Goal: Task Accomplishment & Management: Manage account settings

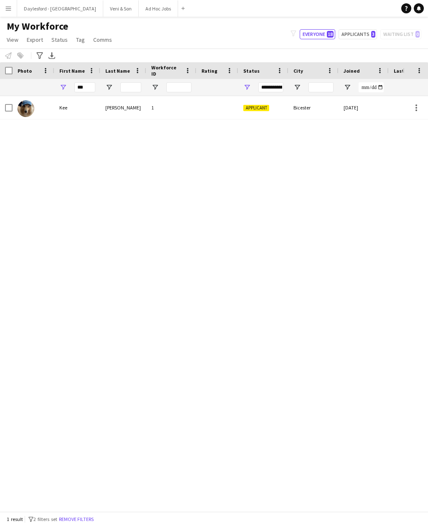
click at [373, 104] on div "[DATE]" at bounding box center [364, 107] width 50 height 23
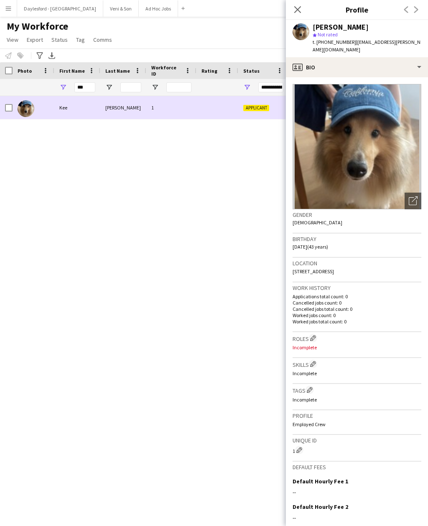
click at [417, 199] on div "Open photos pop-in" at bounding box center [413, 201] width 17 height 17
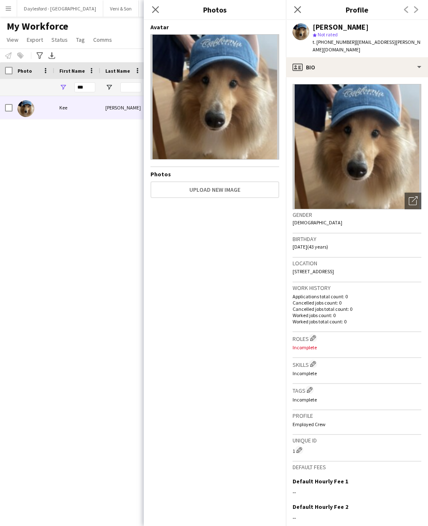
click at [155, 10] on icon at bounding box center [155, 9] width 7 height 7
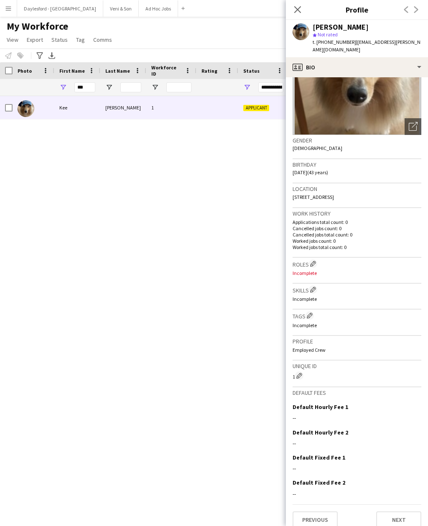
scroll to position [74, 0]
click at [310, 260] on button "Edit crew company roles" at bounding box center [313, 264] width 8 height 8
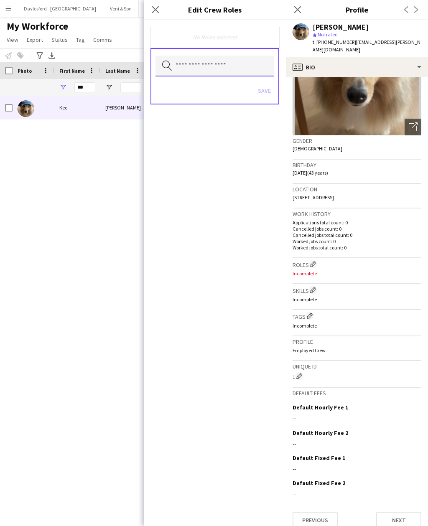
click at [234, 64] on input "text" at bounding box center [214, 66] width 119 height 21
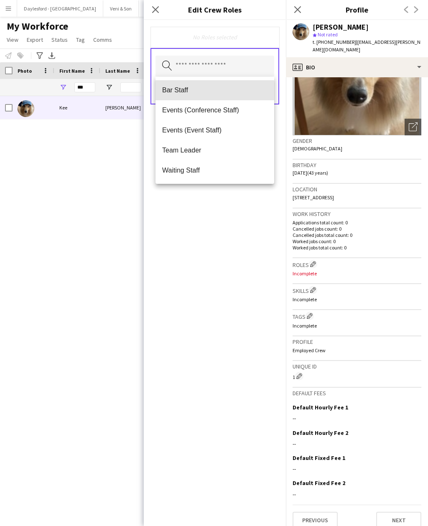
click at [210, 92] on span "Bar Staff" at bounding box center [214, 90] width 105 height 8
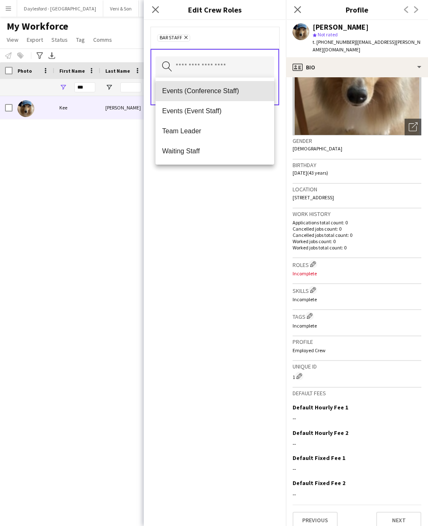
click at [236, 92] on span "Events (Conference Staff)" at bounding box center [214, 91] width 105 height 8
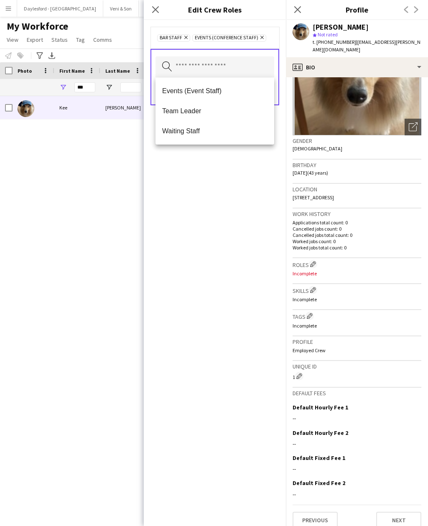
click at [227, 96] on mat-option "Events (Event Staff)" at bounding box center [214, 91] width 119 height 20
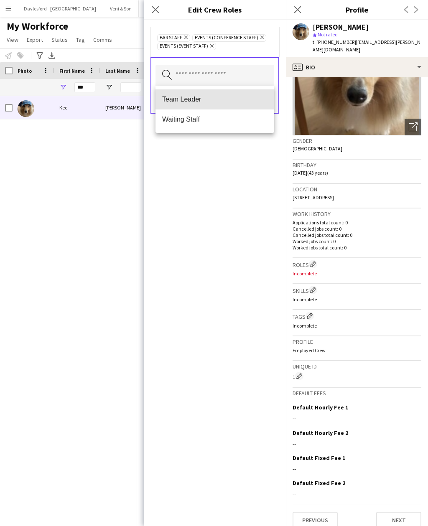
click at [224, 102] on span "Team Leader" at bounding box center [214, 99] width 105 height 8
click at [225, 105] on mat-option "Waiting Staff" at bounding box center [214, 99] width 119 height 20
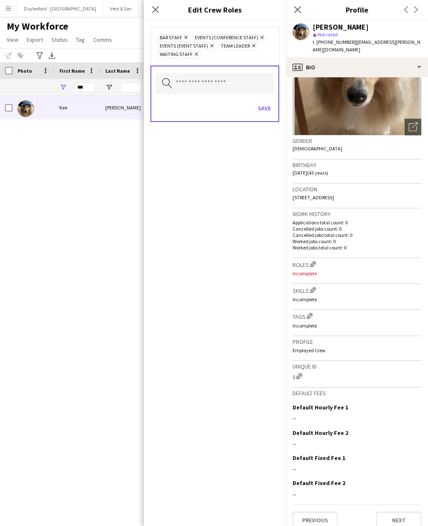
click at [267, 113] on button "Save" at bounding box center [265, 108] width 20 height 13
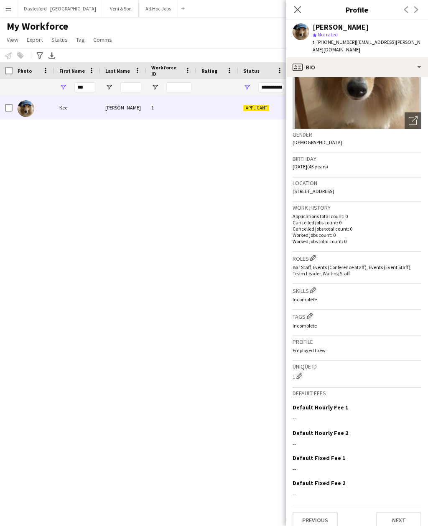
scroll to position [80, 0]
click at [316, 287] on app-icon "Edit crew company skills" at bounding box center [313, 290] width 6 height 6
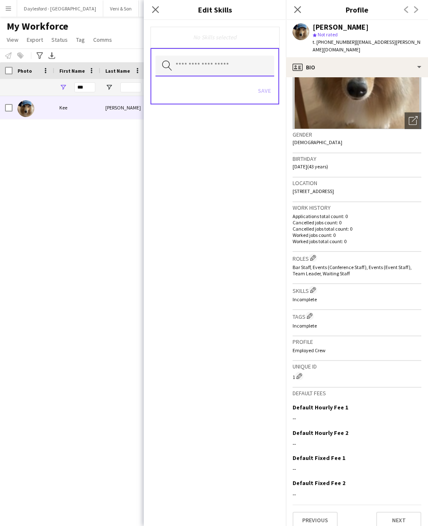
click at [238, 68] on input "text" at bounding box center [214, 66] width 119 height 21
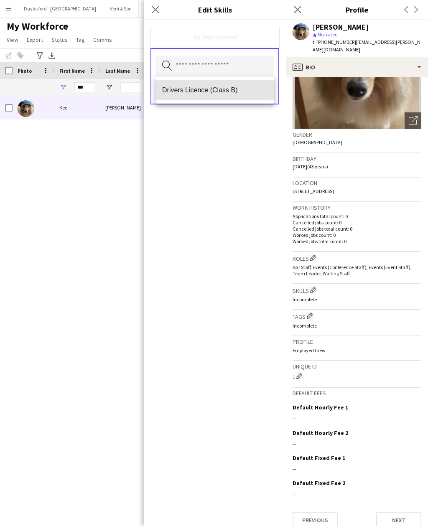
click at [245, 94] on span "Drivers Licence (Class B)" at bounding box center [214, 90] width 105 height 8
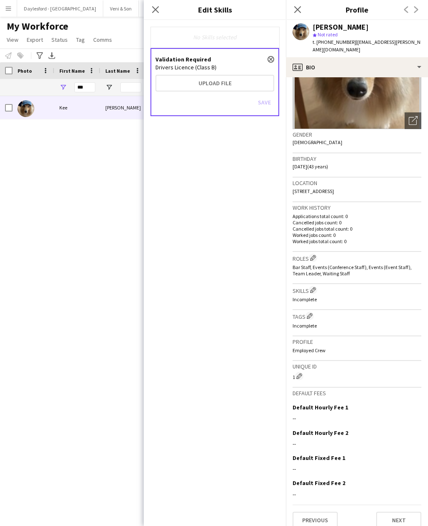
click at [314, 312] on button "Edit crew company tags" at bounding box center [310, 316] width 8 height 8
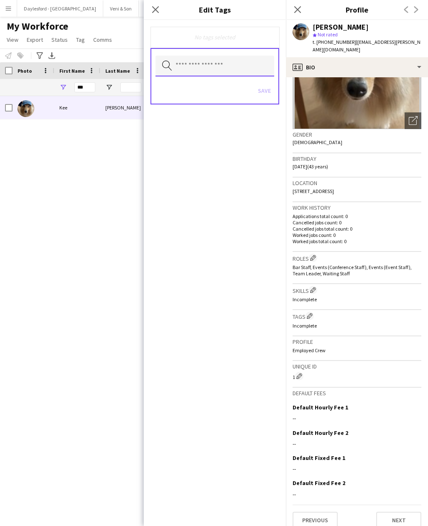
click at [243, 73] on input "text" at bounding box center [214, 66] width 119 height 21
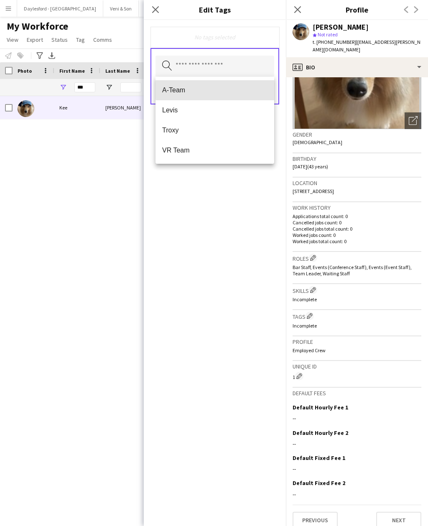
click at [223, 89] on span "A-Team" at bounding box center [214, 90] width 105 height 8
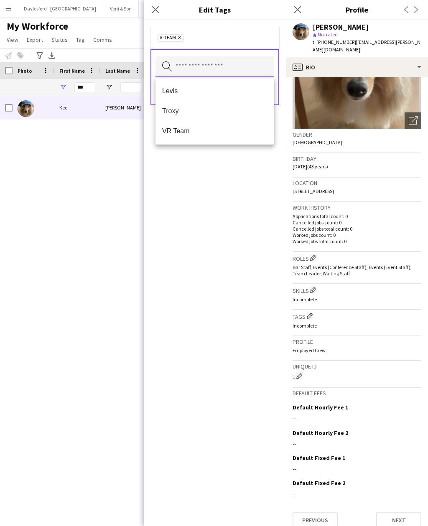
click at [242, 68] on input "text" at bounding box center [214, 66] width 119 height 21
click at [249, 203] on div "A-Team Remove Search by tag name Save" at bounding box center [215, 273] width 142 height 506
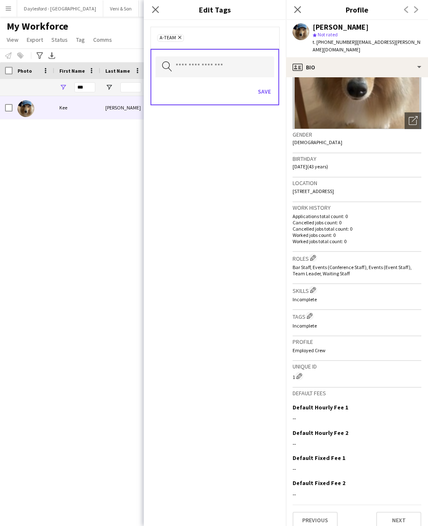
click at [263, 92] on button "Save" at bounding box center [265, 91] width 20 height 13
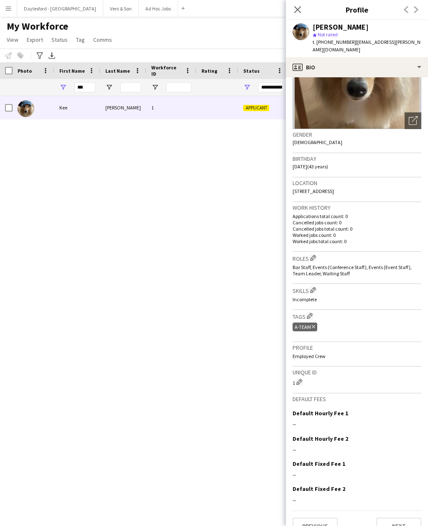
click at [317, 286] on button "Edit crew company skills" at bounding box center [313, 290] width 8 height 8
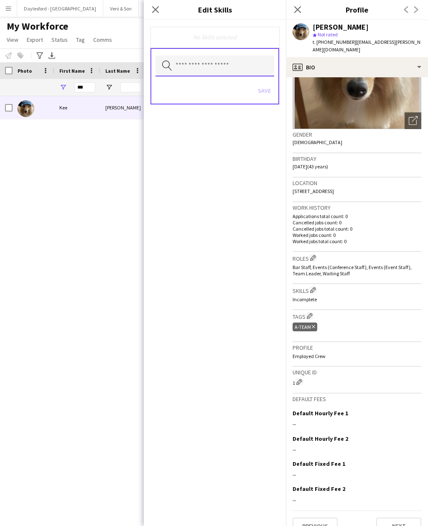
click at [240, 62] on input "text" at bounding box center [214, 66] width 119 height 21
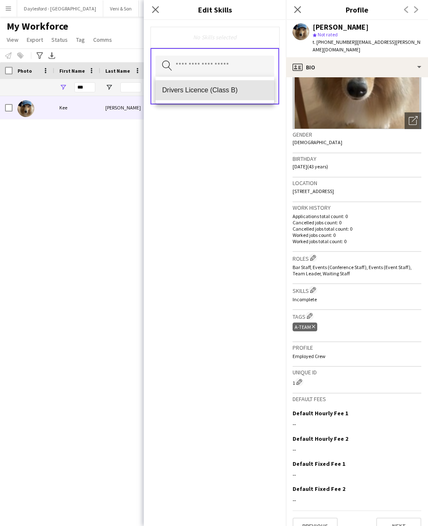
click at [233, 92] on span "Drivers Licence (Class B)" at bounding box center [214, 90] width 105 height 8
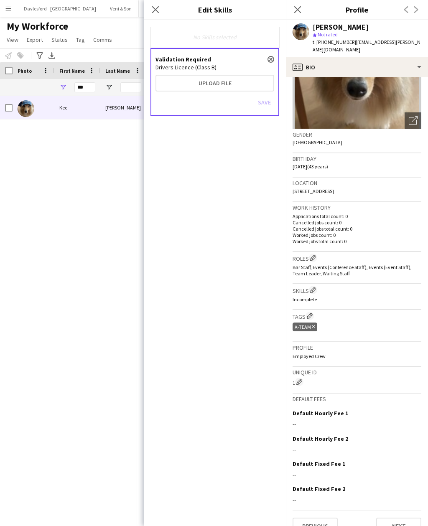
click at [269, 103] on div "Save" at bounding box center [214, 104] width 119 height 24
click at [270, 105] on div "Save" at bounding box center [214, 104] width 119 height 24
click at [266, 104] on div "Save" at bounding box center [214, 104] width 119 height 24
click at [269, 56] on button "close" at bounding box center [271, 59] width 7 height 7
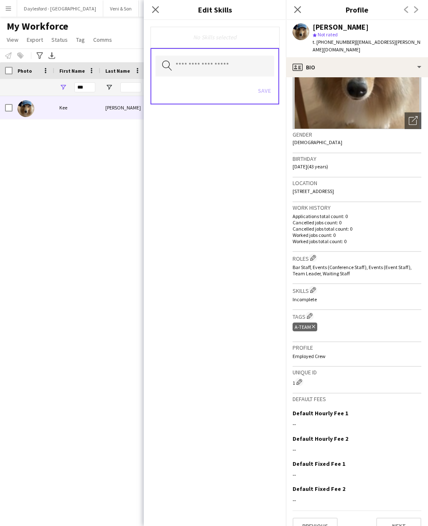
click at [157, 12] on icon at bounding box center [155, 9] width 7 height 7
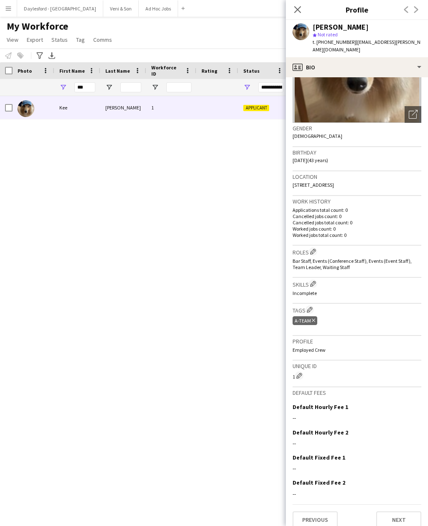
scroll to position [86, 0]
click at [382, 338] on h3 "Profile" at bounding box center [357, 342] width 129 height 8
click at [417, 10] on div "Previous Next" at bounding box center [411, 9] width 33 height 19
click at [418, 9] on div "Previous Next" at bounding box center [411, 9] width 33 height 19
click at [409, 11] on div "Previous Next" at bounding box center [411, 9] width 33 height 19
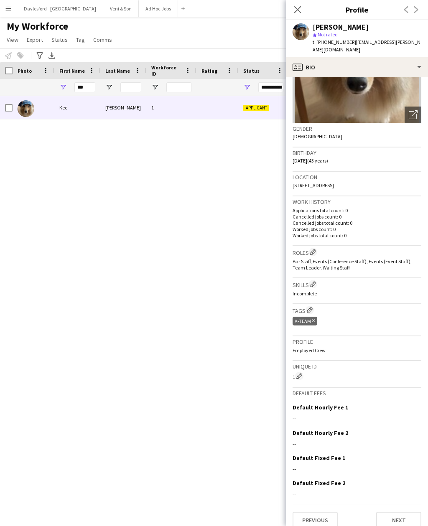
click at [406, 512] on button "Next" at bounding box center [398, 520] width 45 height 17
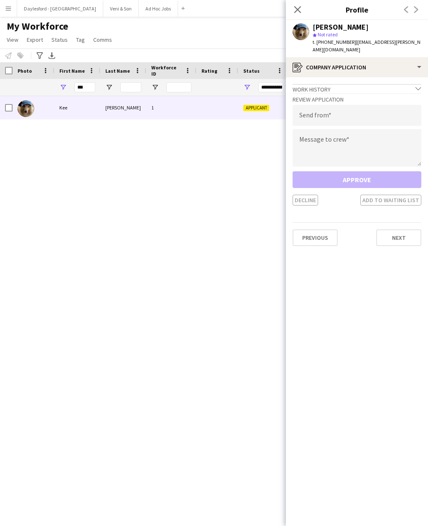
click at [409, 233] on button "Next" at bounding box center [398, 237] width 45 height 17
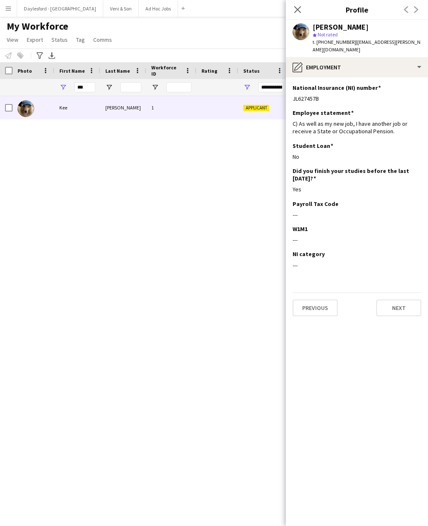
click at [408, 301] on button "Next" at bounding box center [398, 308] width 45 height 17
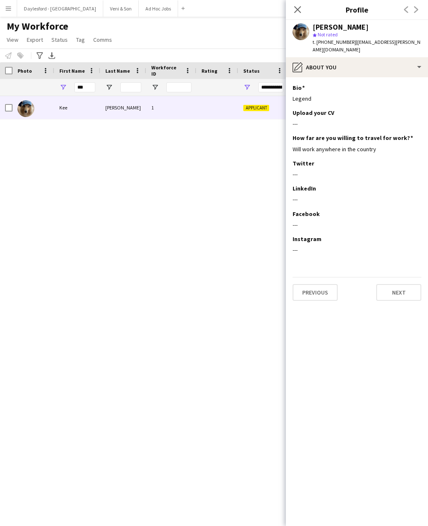
click at [407, 288] on button "Next" at bounding box center [398, 292] width 45 height 17
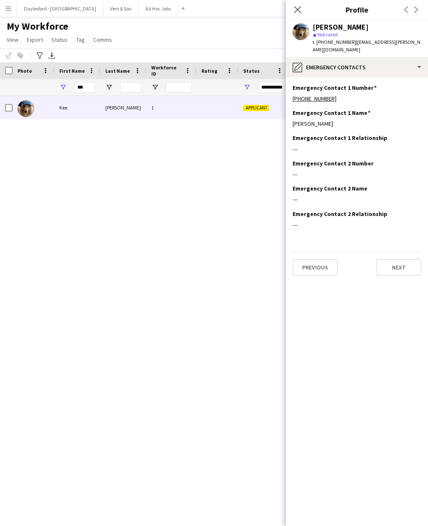
click at [410, 259] on button "Next" at bounding box center [398, 267] width 45 height 17
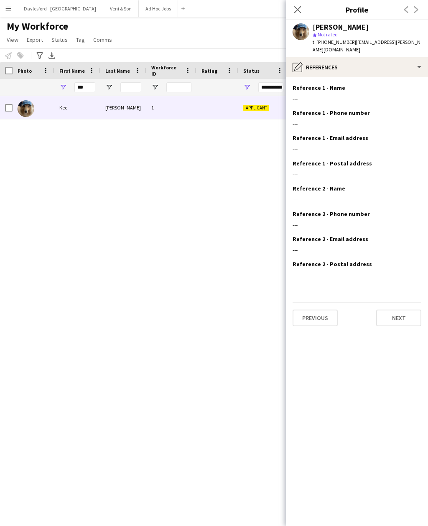
click at [405, 315] on button "Next" at bounding box center [398, 318] width 45 height 17
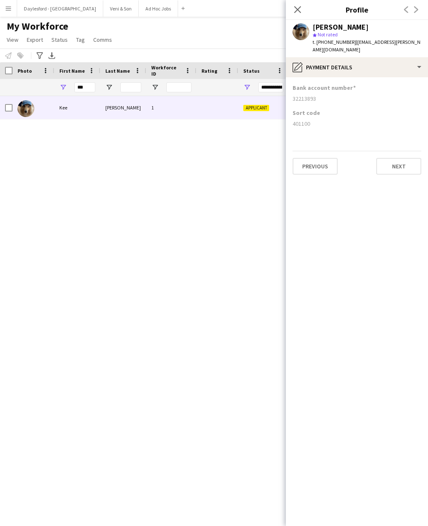
click at [413, 158] on button "Next" at bounding box center [398, 166] width 45 height 17
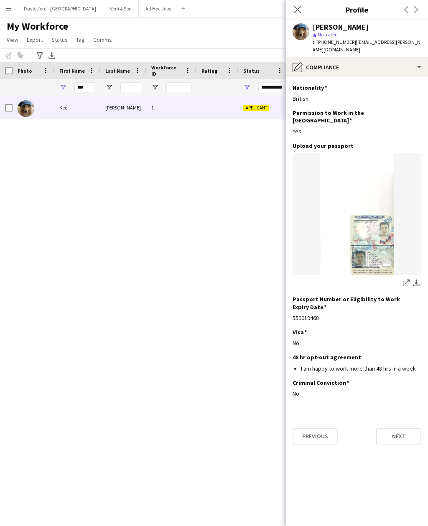
click at [410, 428] on button "Next" at bounding box center [398, 436] width 45 height 17
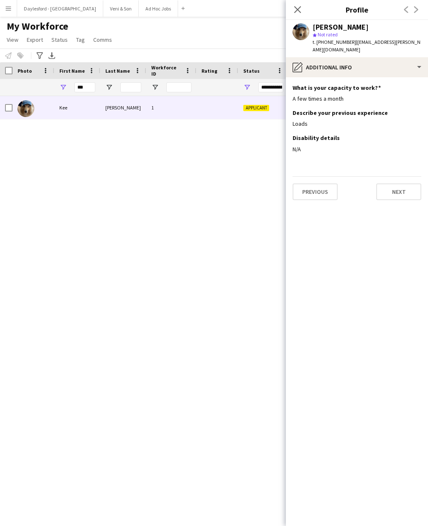
click at [412, 186] on button "Next" at bounding box center [398, 191] width 45 height 17
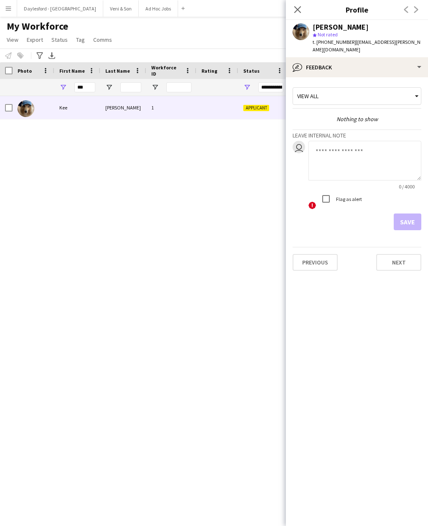
click at [408, 255] on button "Next" at bounding box center [398, 262] width 45 height 17
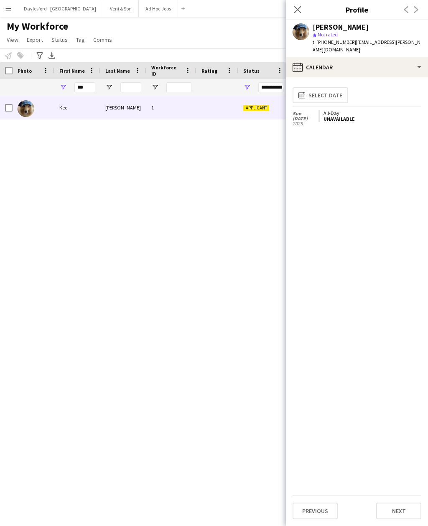
click at [412, 255] on div "calendar-full Select date [DATE] All-Day Unavailable" at bounding box center [357, 290] width 129 height 412
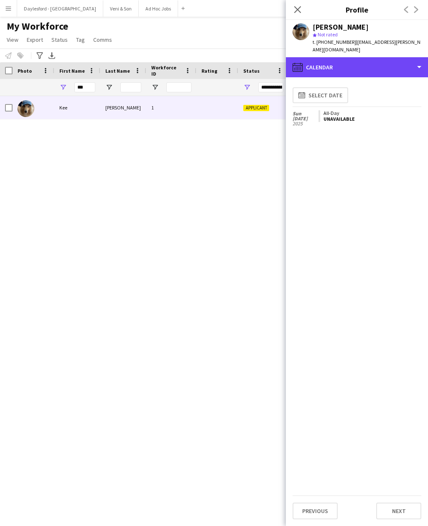
click at [411, 61] on div "calendar-full Calendar" at bounding box center [357, 67] width 142 height 20
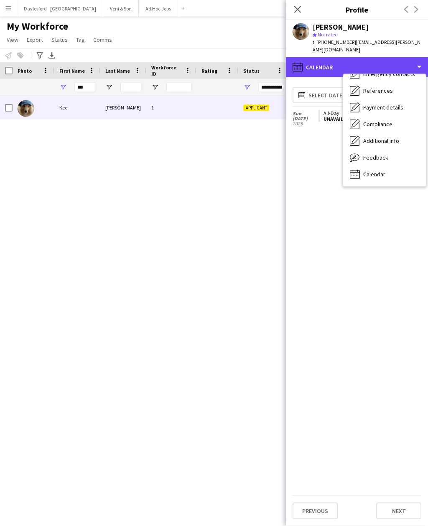
scroll to position [0, 0]
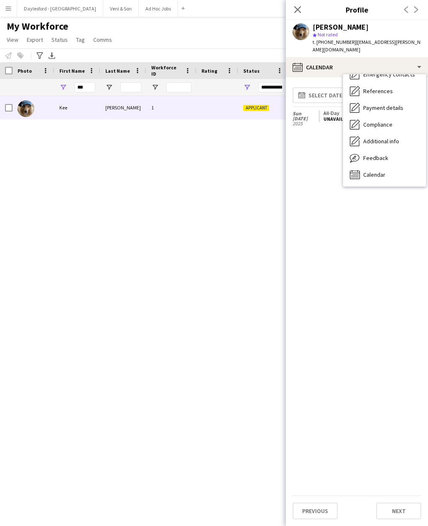
click at [400, 84] on div "References References" at bounding box center [384, 91] width 83 height 17
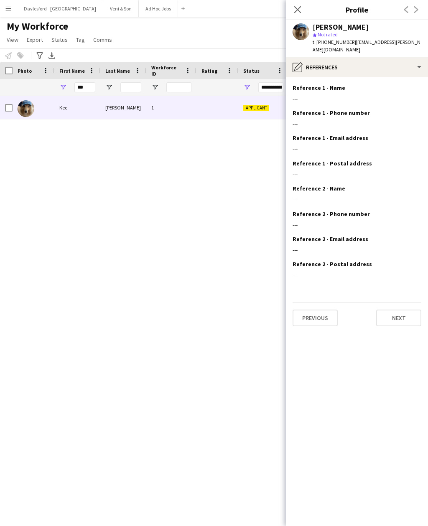
click at [331, 310] on button "Previous" at bounding box center [315, 318] width 45 height 17
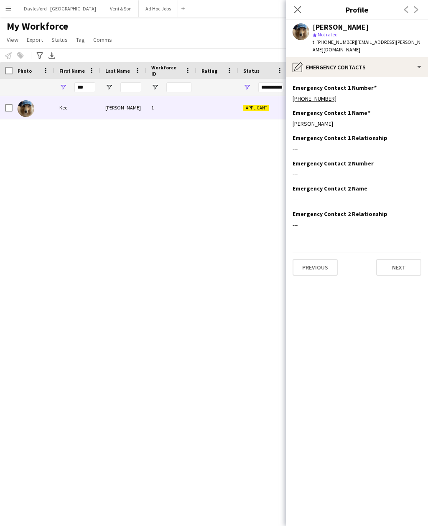
click at [327, 260] on button "Previous" at bounding box center [315, 267] width 45 height 17
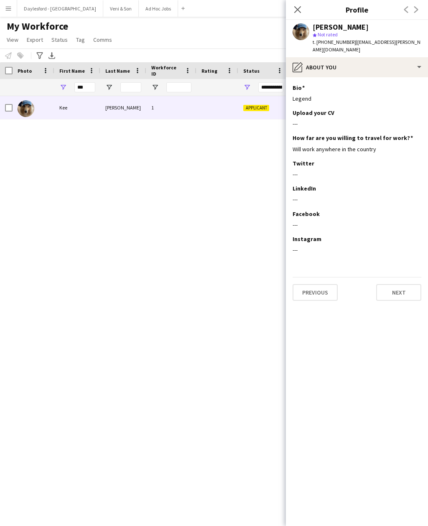
click at [327, 284] on button "Previous" at bounding box center [315, 292] width 45 height 17
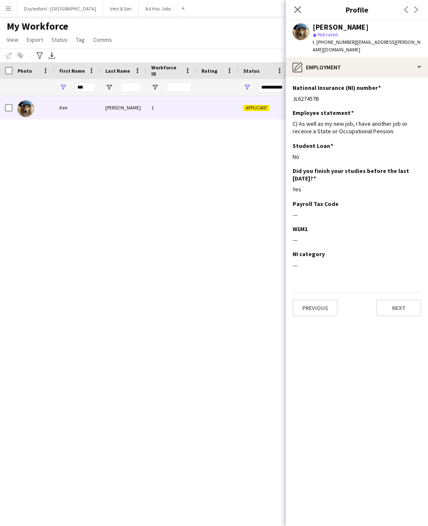
click at [332, 300] on button "Previous" at bounding box center [315, 308] width 45 height 17
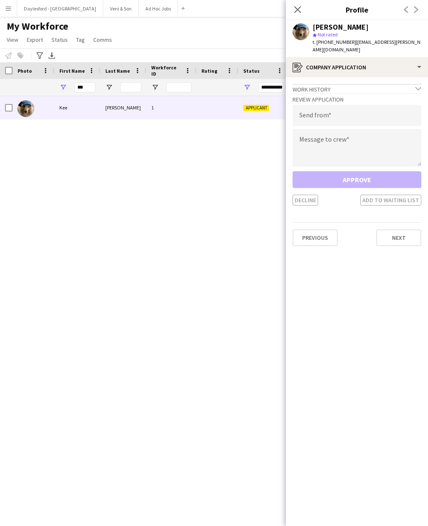
click at [416, 86] on app-icon "chevron-down" at bounding box center [418, 90] width 6 height 8
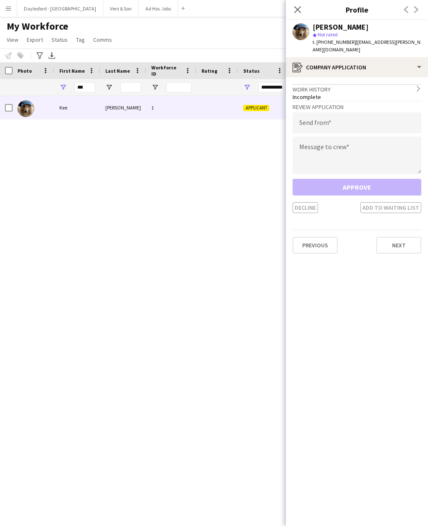
click at [419, 86] on icon "chevron-right" at bounding box center [418, 89] width 6 height 6
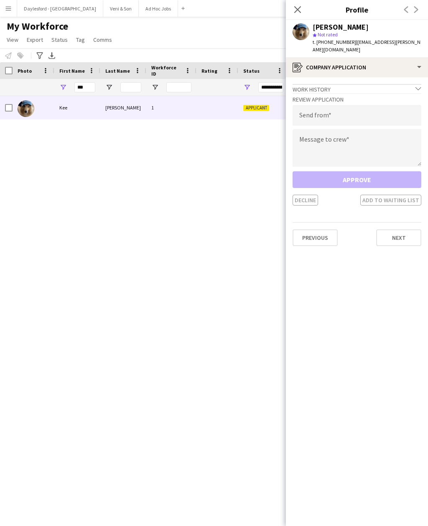
click at [420, 86] on icon "chevron-down" at bounding box center [418, 89] width 6 height 6
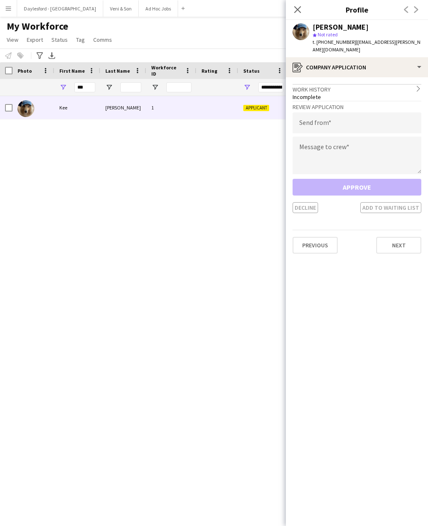
click at [317, 84] on div "Work history chevron-right" at bounding box center [357, 88] width 129 height 9
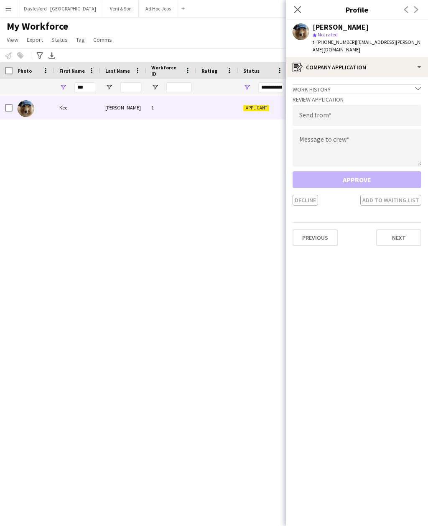
click at [406, 84] on div "Work history chevron-down" at bounding box center [357, 88] width 129 height 9
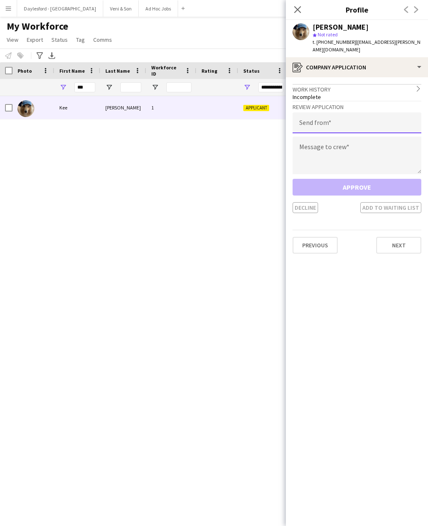
click at [387, 118] on input "email" at bounding box center [357, 122] width 129 height 21
